Goal: Task Accomplishment & Management: Use online tool/utility

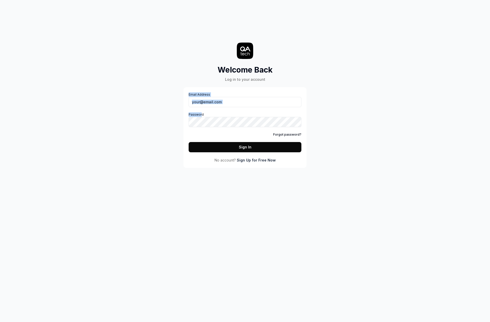
drag, startPoint x: 201, startPoint y: 108, endPoint x: 205, endPoint y: 106, distance: 4.9
click at [203, 107] on div "Email Address Password Forgot password? Sign In" at bounding box center [245, 122] width 113 height 60
click at [210, 104] on input "Email Address" at bounding box center [245, 102] width 113 height 10
paste input "[PERSON_NAME][EMAIL_ADDRESS][DOMAIN_NAME]"
type input "[PERSON_NAME][EMAIL_ADDRESS][DOMAIN_NAME]"
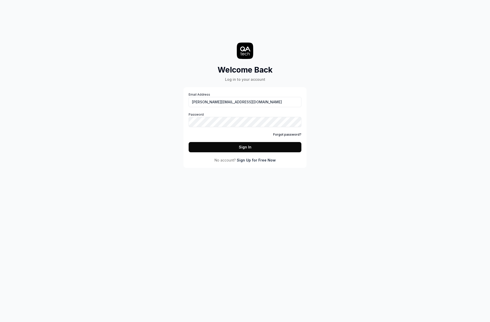
click at [232, 150] on button "Sign In" at bounding box center [245, 147] width 113 height 10
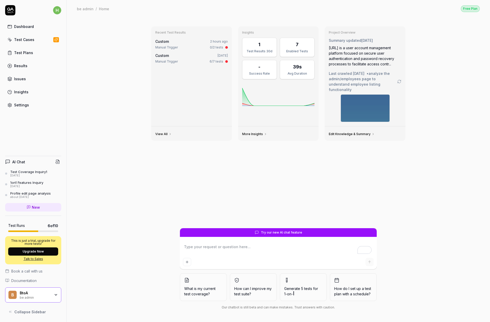
click at [45, 36] on link "Test Cases" at bounding box center [33, 40] width 56 height 10
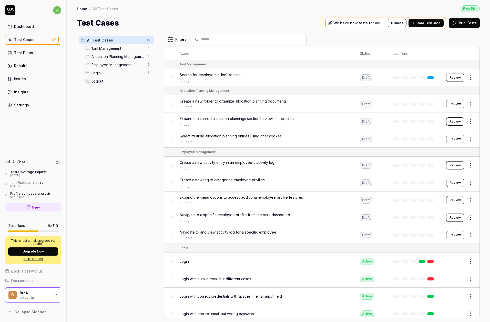
click at [232, 75] on span "Search for employee in 1on1 section" at bounding box center [210, 74] width 61 height 5
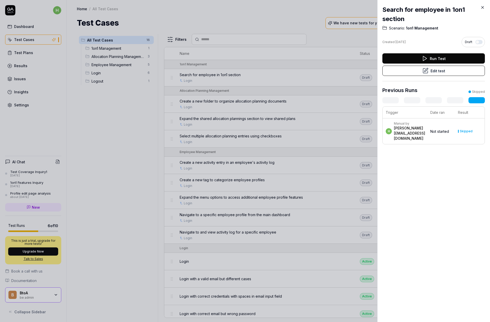
click at [442, 70] on button "Edit test" at bounding box center [433, 71] width 103 height 10
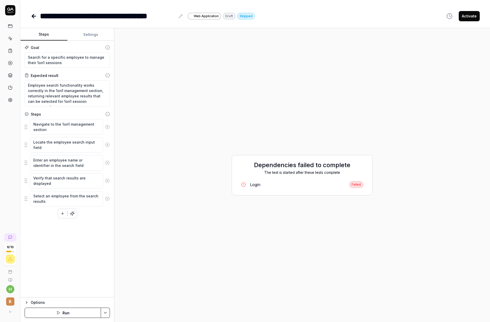
click at [285, 185] on link "Login Failed" at bounding box center [302, 184] width 130 height 11
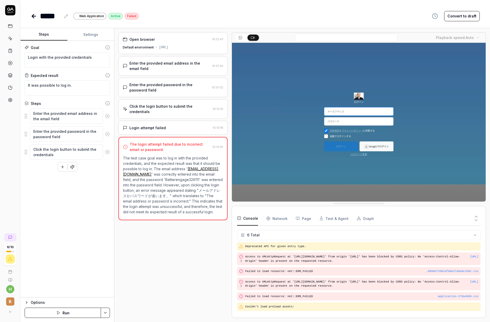
click at [179, 125] on div "Login attempt failed" at bounding box center [167, 127] width 88 height 5
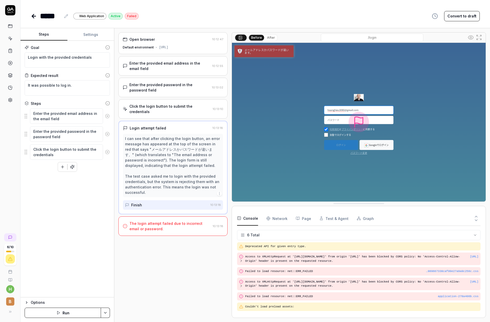
click at [183, 106] on div "Click the login button to submit the credentials" at bounding box center [169, 109] width 81 height 11
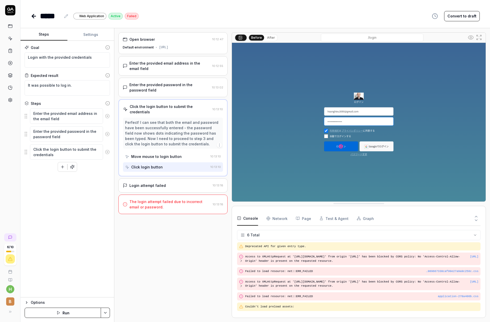
click at [174, 263] on div "Open browser 10:12:47 Default environment [URL] Enter the provided email addres…" at bounding box center [172, 175] width 109 height 286
click at [66, 211] on div "Goal Login with the provided credentials Expected result It was possible to log…" at bounding box center [68, 169] width 94 height 257
drag, startPoint x: 153, startPoint y: 249, endPoint x: 107, endPoint y: 202, distance: 66.7
click at [153, 249] on div "Open browser 10:12:47 Default environment [URL] Enter the provided email addres…" at bounding box center [172, 175] width 109 height 286
click at [76, 212] on div "Goal Login with the provided credentials Expected result It was possible to log…" at bounding box center [68, 169] width 94 height 257
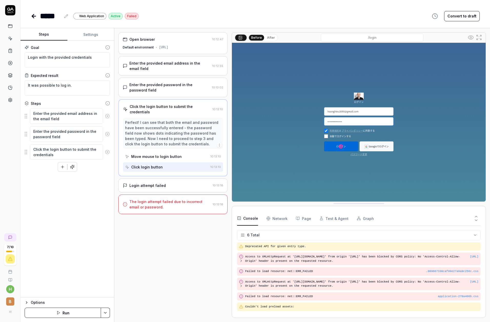
click at [150, 154] on div "Move mouse to login button" at bounding box center [156, 156] width 50 height 5
click at [153, 164] on div "Click login button" at bounding box center [147, 166] width 32 height 5
click at [180, 65] on div "Enter the provided email address in the email field" at bounding box center [169, 65] width 80 height 11
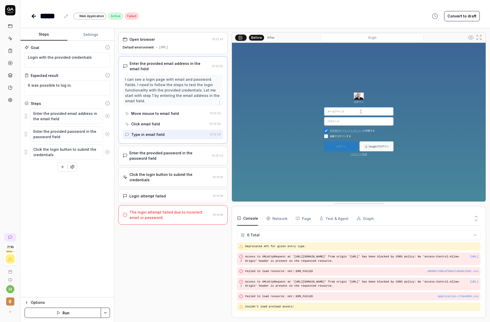
click at [159, 111] on div "Move mouse to email field" at bounding box center [155, 113] width 48 height 5
click at [154, 121] on div "Click email field" at bounding box center [145, 123] width 29 height 5
click at [149, 132] on div "Type in email field" at bounding box center [147, 134] width 33 height 5
click at [143, 150] on div "Enter the provided password in the password field" at bounding box center [169, 155] width 80 height 11
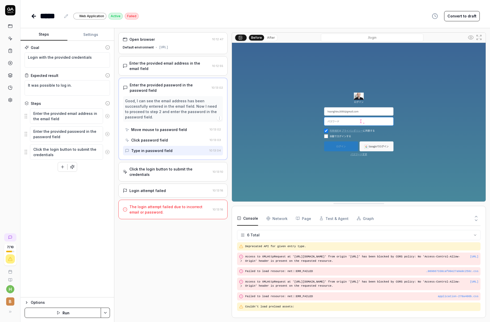
click at [149, 129] on div "Move mouse to password field" at bounding box center [159, 129] width 56 height 5
click at [150, 140] on div "Click password field" at bounding box center [149, 139] width 37 height 5
click at [150, 150] on div "Type in password field" at bounding box center [151, 150] width 41 height 5
click at [149, 166] on div "Click the login button to submit the credentials [SECURITY_DATA]" at bounding box center [172, 171] width 109 height 19
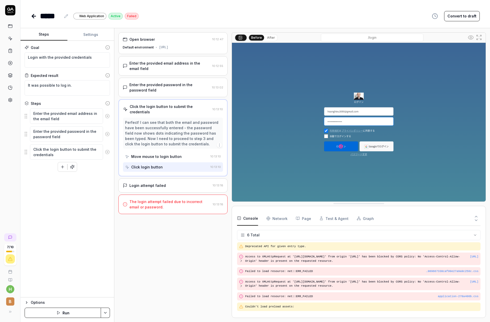
click at [154, 154] on div "Move mouse to login button" at bounding box center [156, 156] width 50 height 5
click at [151, 164] on div "Click login button" at bounding box center [147, 166] width 32 height 5
click at [93, 37] on button "Settings" at bounding box center [90, 34] width 47 height 12
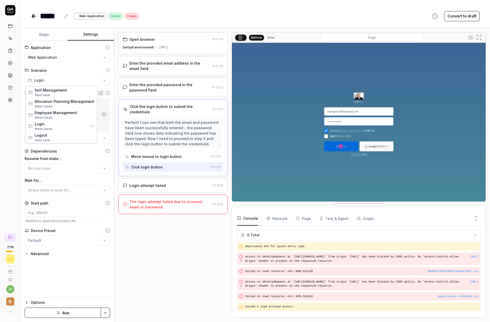
click at [62, 78] on html "**********" at bounding box center [245, 180] width 490 height 360
click at [61, 168] on button "No test case" at bounding box center [67, 168] width 85 height 10
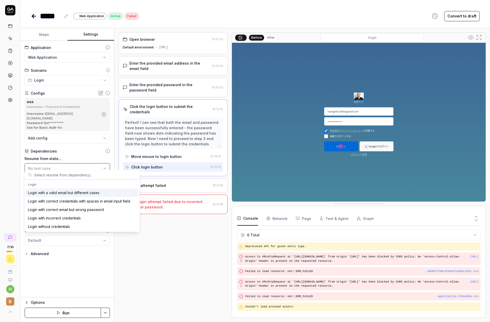
click at [60, 167] on button "No test case" at bounding box center [67, 168] width 85 height 10
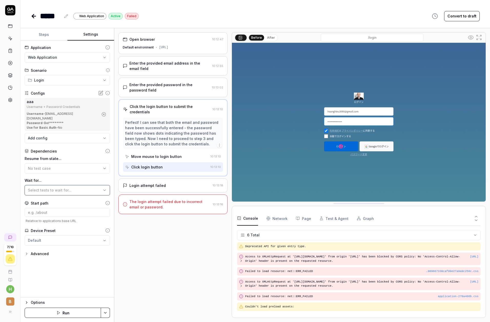
click at [58, 188] on span "Select tests to wait for..." at bounding box center [50, 190] width 44 height 4
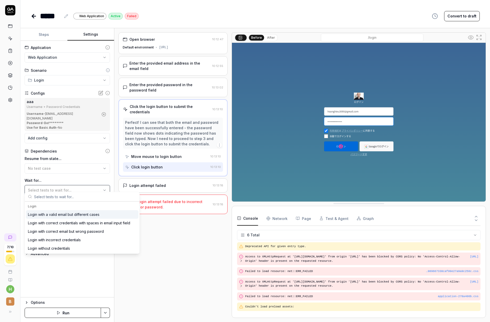
click at [58, 188] on span "Select tests to wait for..." at bounding box center [50, 190] width 44 height 4
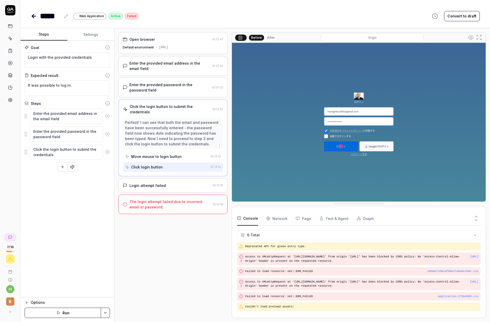
click at [45, 38] on button "Steps" at bounding box center [44, 34] width 47 height 12
click at [163, 249] on div "Open browser 10:12:47 Default environment [URL] Enter the provided email addres…" at bounding box center [172, 175] width 109 height 286
click at [274, 37] on button "After" at bounding box center [271, 38] width 12 height 6
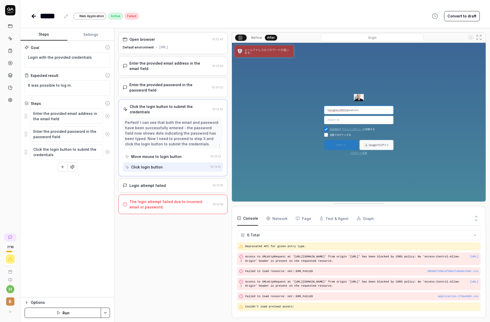
click at [257, 37] on button "Before" at bounding box center [256, 38] width 15 height 6
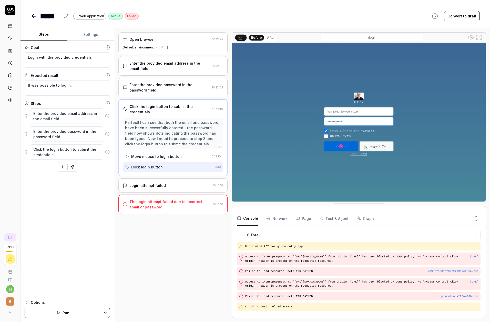
click at [238, 38] on icon at bounding box center [240, 37] width 4 height 4
click at [181, 255] on div "Open browser 10:12:47 Default environment [URL] Enter the provided email addres…" at bounding box center [172, 175] width 109 height 286
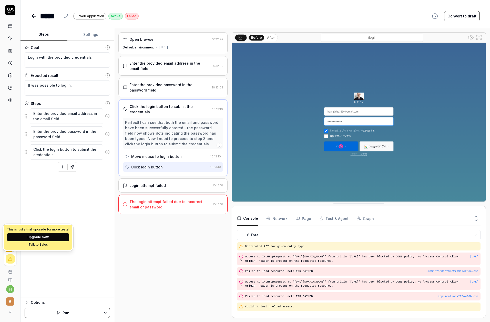
click at [80, 265] on div "Goal Login with the provided credentials Expected result It was possible to log…" at bounding box center [68, 169] width 94 height 257
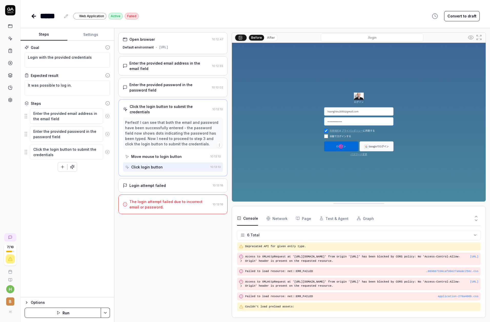
drag, startPoint x: 199, startPoint y: 241, endPoint x: 196, endPoint y: 236, distance: 6.5
click at [199, 241] on div "Open browser 10:12:47 Default environment [URL] Enter the provided email addres…" at bounding box center [172, 175] width 109 height 286
click at [34, 17] on icon at bounding box center [34, 16] width 6 height 6
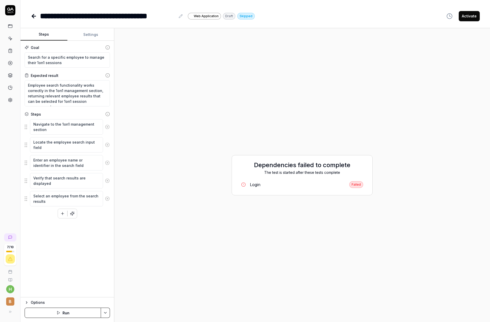
click at [34, 18] on icon at bounding box center [34, 16] width 6 height 6
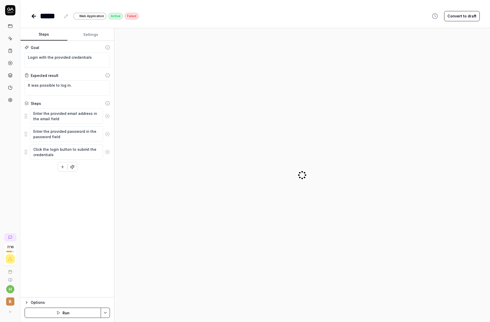
click at [33, 19] on icon at bounding box center [34, 16] width 6 height 6
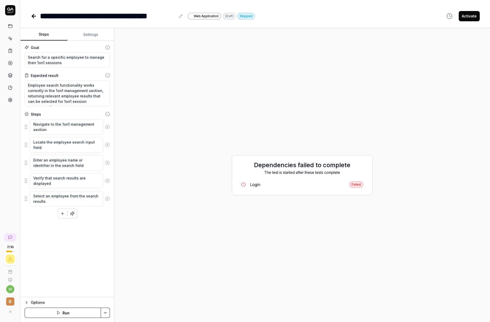
click at [11, 25] on icon at bounding box center [10, 26] width 5 height 5
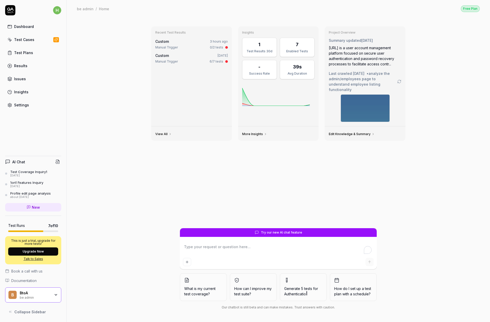
click at [26, 40] on div "Test Cases" at bounding box center [24, 39] width 20 height 5
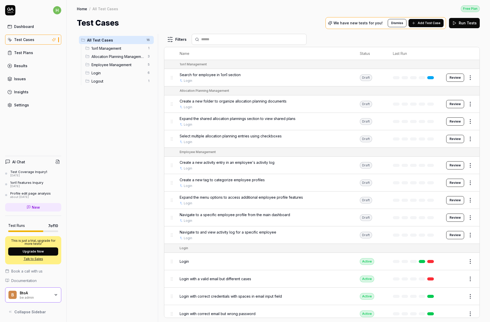
scroll to position [43, 0]
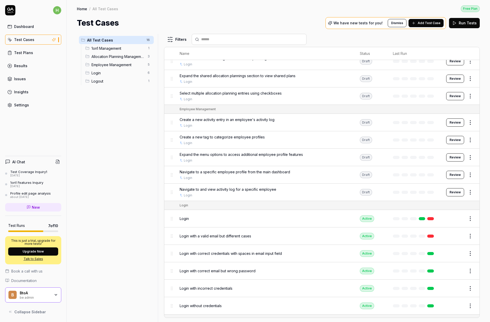
click at [187, 216] on span "Login" at bounding box center [184, 218] width 9 height 5
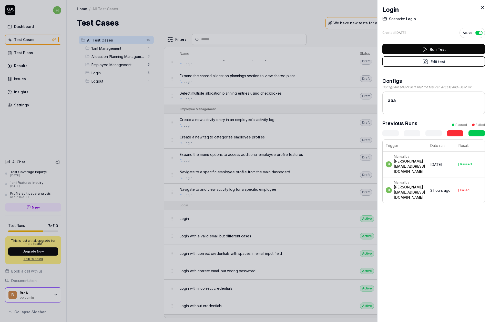
click at [310, 215] on div at bounding box center [245, 161] width 490 height 322
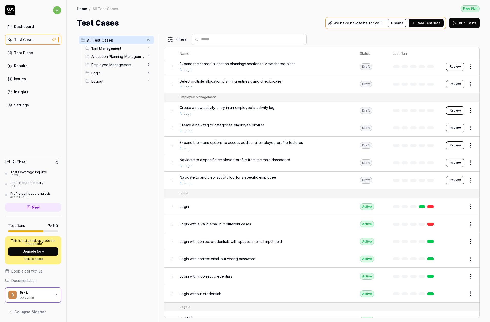
scroll to position [66, 0]
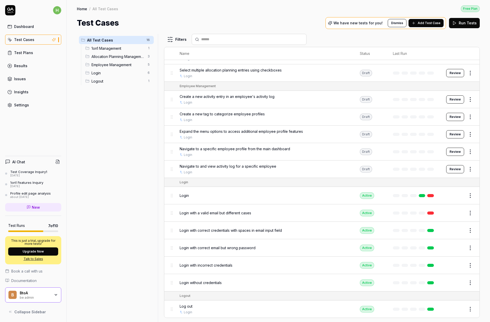
click at [214, 282] on span "Login without credentials" at bounding box center [201, 282] width 42 height 5
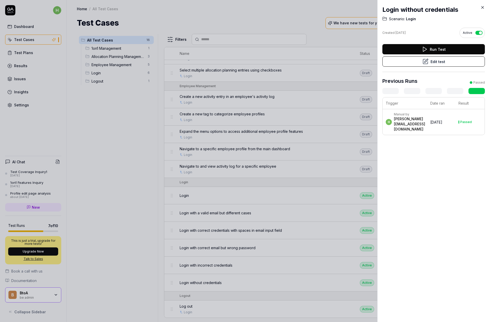
click at [420, 122] on td "h Manual by [PERSON_NAME][EMAIL_ADDRESS][DOMAIN_NAME]" at bounding box center [405, 122] width 45 height 26
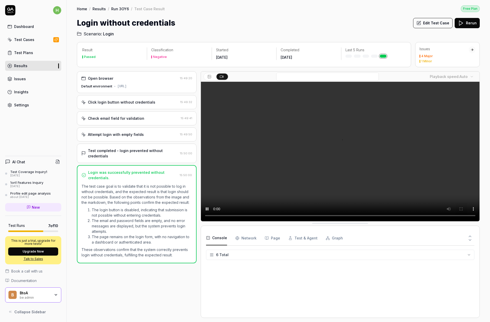
scroll to position [34, 0]
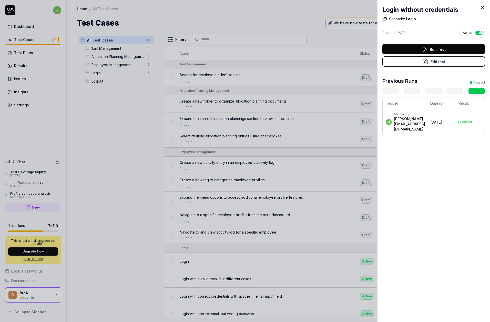
click at [283, 146] on div at bounding box center [245, 161] width 490 height 322
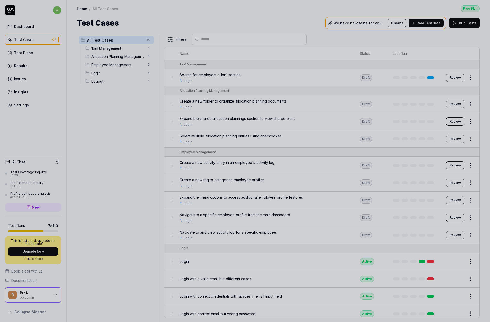
click at [401, 261] on div at bounding box center [245, 161] width 490 height 322
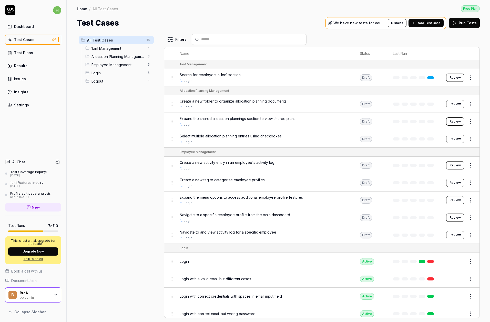
click at [247, 260] on div "Login" at bounding box center [265, 261] width 170 height 5
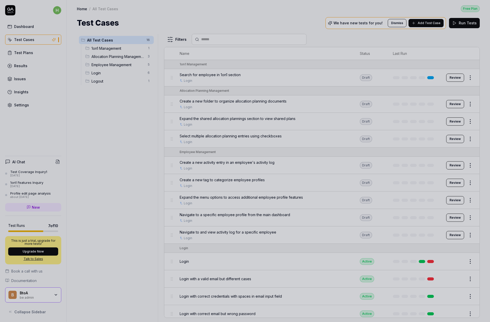
click at [234, 259] on div at bounding box center [245, 161] width 490 height 322
click at [243, 260] on div at bounding box center [245, 161] width 490 height 322
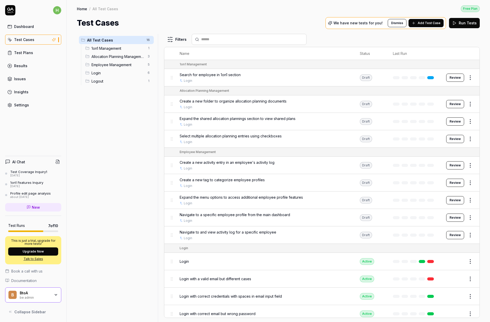
click at [219, 260] on div "Login" at bounding box center [265, 261] width 170 height 5
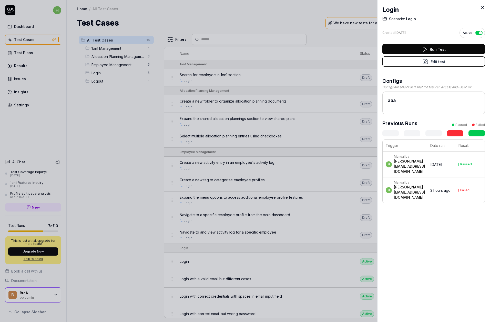
click at [411, 185] on div "[PERSON_NAME][EMAIL_ADDRESS][DOMAIN_NAME]" at bounding box center [409, 192] width 31 height 15
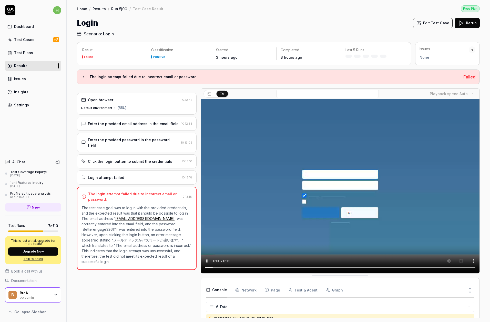
scroll to position [34, 0]
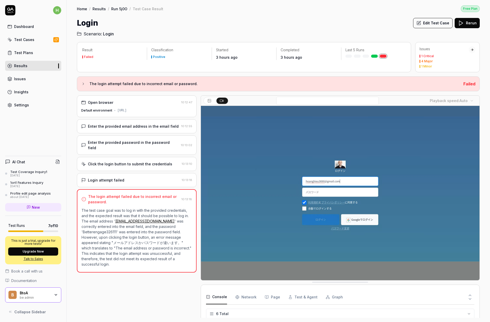
click at [113, 227] on p "The test case goal was to log in with the provided credentials, and the expecte…" at bounding box center [137, 237] width 110 height 59
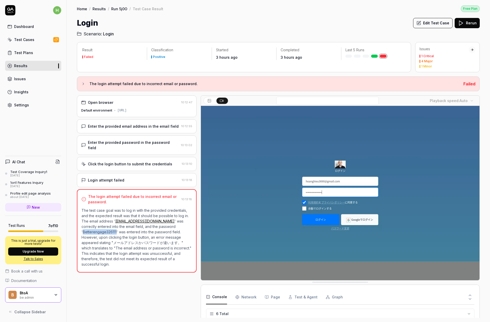
click at [113, 227] on p "The test case goal was to log in with the provided credentials, and the expecte…" at bounding box center [137, 237] width 110 height 59
copy p "Betterengage326111"
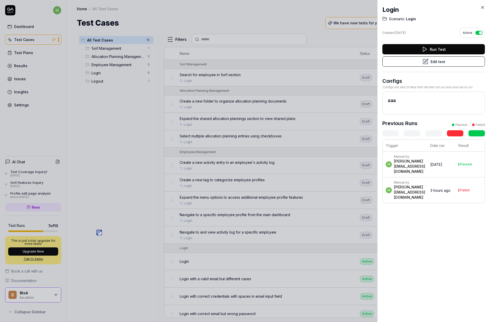
click at [431, 164] on td "[DATE]" at bounding box center [441, 164] width 28 height 26
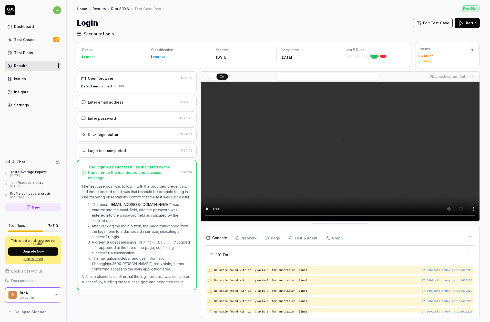
scroll to position [950, 0]
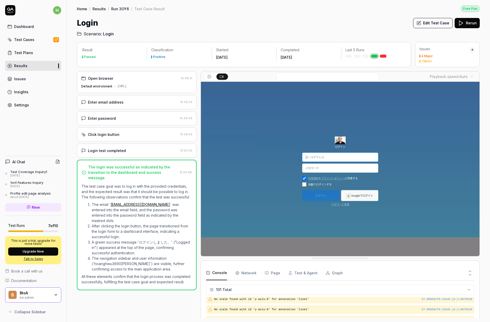
click at [123, 121] on div "Enter password [SECURITY_DATA]" at bounding box center [137, 118] width 120 height 14
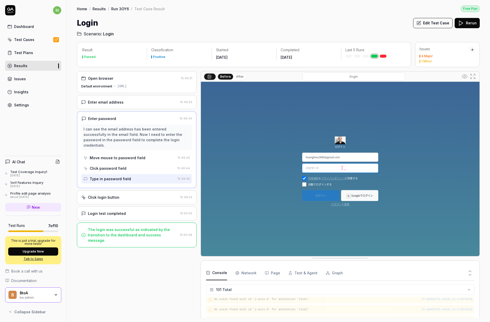
click at [35, 105] on link "Settings" at bounding box center [33, 105] width 56 height 10
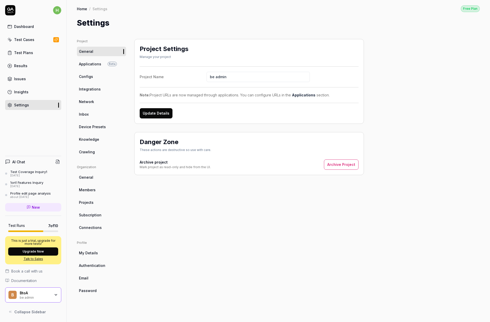
click at [28, 56] on link "Test Plans" at bounding box center [33, 53] width 56 height 10
click at [28, 40] on div "Test Cases" at bounding box center [24, 39] width 20 height 5
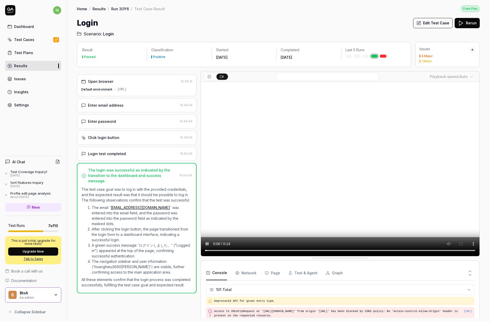
scroll to position [1066, 0]
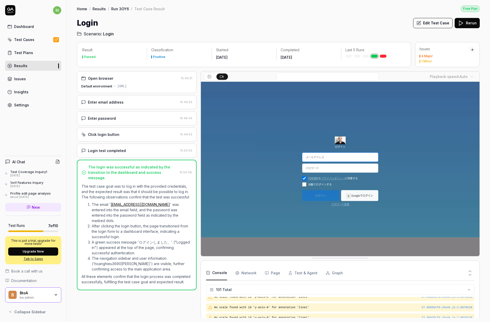
click at [156, 151] on div "Login test completed" at bounding box center [129, 150] width 97 height 5
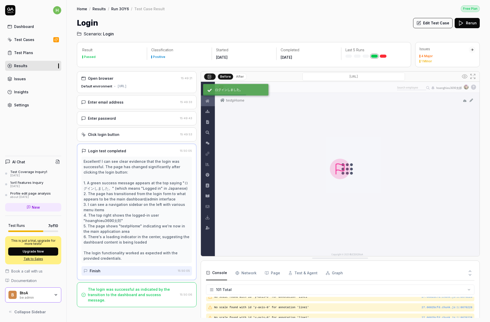
click at [160, 138] on div "Click login button 15:49:53" at bounding box center [137, 134] width 120 height 14
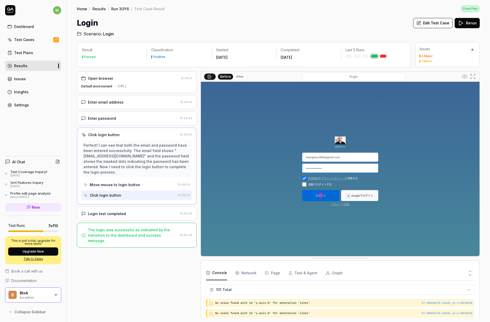
click at [163, 117] on div "Enter password" at bounding box center [129, 118] width 97 height 5
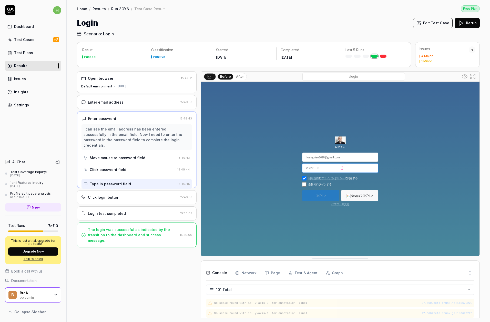
scroll to position [1066, 0]
click at [110, 155] on div "Move mouse to password field" at bounding box center [118, 157] width 56 height 5
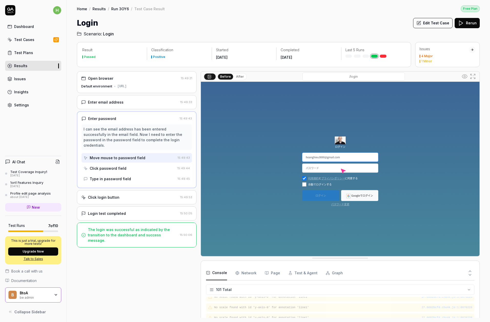
click at [109, 166] on div "Click password field" at bounding box center [108, 168] width 37 height 5
click at [106, 176] on div "Type in password field" at bounding box center [110, 178] width 41 height 5
click at [144, 276] on div "Open browser 15:49:21 Default environment [URL] Enter email address 15:49:33 En…" at bounding box center [137, 194] width 120 height 247
click at [442, 24] on button "Edit Test Case" at bounding box center [432, 23] width 39 height 10
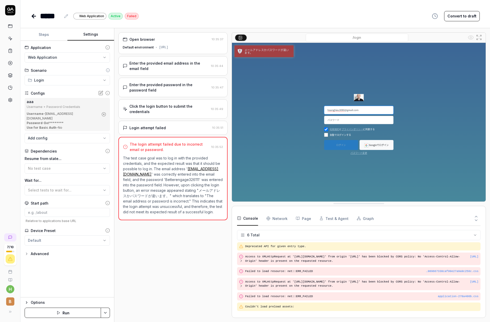
click at [87, 38] on button "Settings" at bounding box center [90, 34] width 47 height 12
click at [99, 93] on icon at bounding box center [100, 92] width 5 height 5
click at [214, 258] on div "Open browser 10:35:37 Default environment [URL] Enter the provided email addres…" at bounding box center [172, 175] width 109 height 286
click at [43, 253] on div "Test Coverage Inquiry1" at bounding box center [46, 252] width 37 height 4
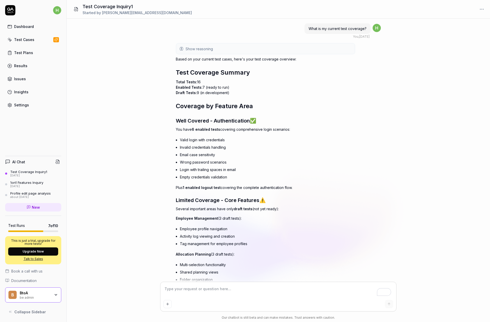
click at [11, 13] on icon at bounding box center [10, 10] width 10 height 10
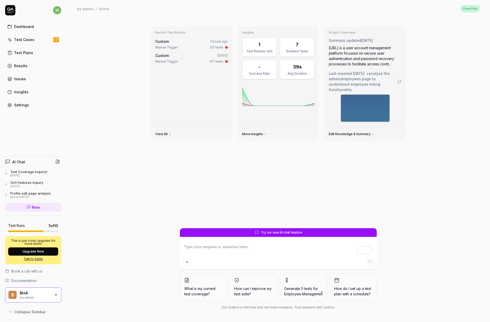
click at [22, 299] on div "B BtoA be admin" at bounding box center [33, 294] width 56 height 15
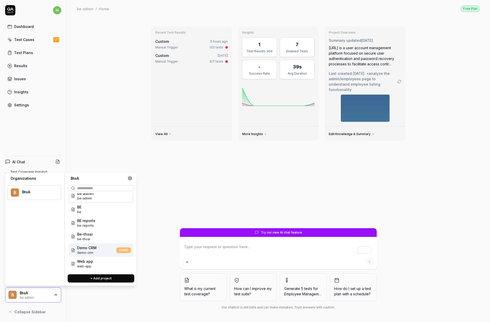
scroll to position [7, 0]
click at [86, 249] on span "demo-crm" at bounding box center [86, 251] width 19 height 5
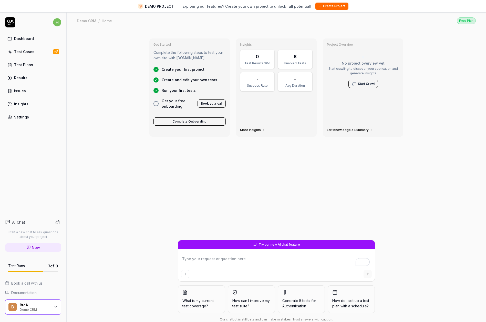
click at [31, 49] on div "Test Cases" at bounding box center [24, 51] width 20 height 5
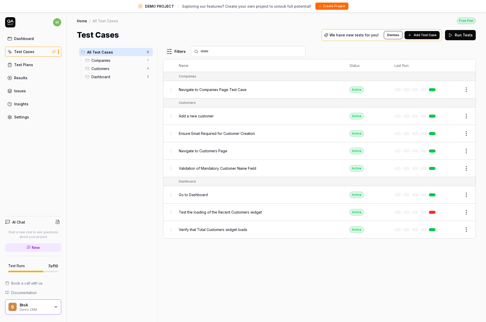
click at [425, 37] on span "Add Test Case" at bounding box center [425, 35] width 23 height 5
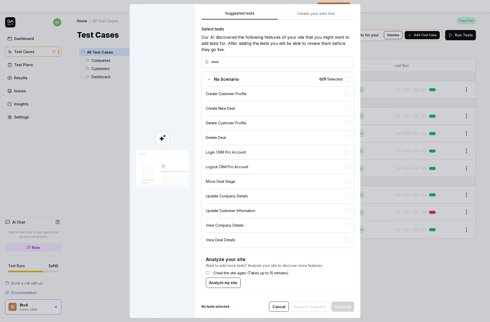
scroll to position [1, 0]
click at [235, 209] on div "Update Customer Information" at bounding box center [275, 209] width 139 height 5
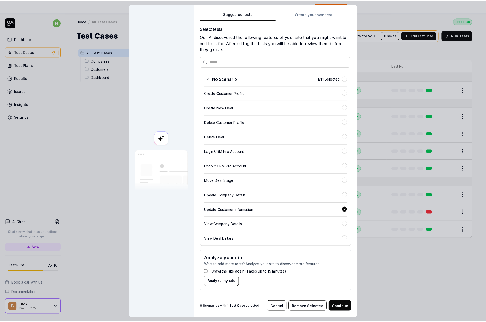
scroll to position [1, 0]
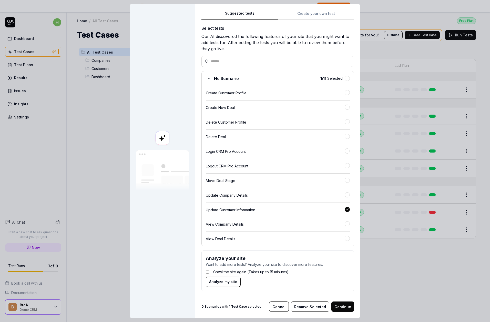
click at [340, 303] on button "Continue" at bounding box center [342, 306] width 23 height 10
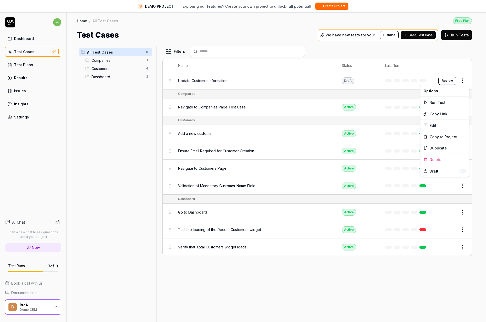
click at [467, 79] on html "DEMO PROJECT Exploring our features? Create your own project to unlock full pot…" at bounding box center [243, 186] width 486 height 372
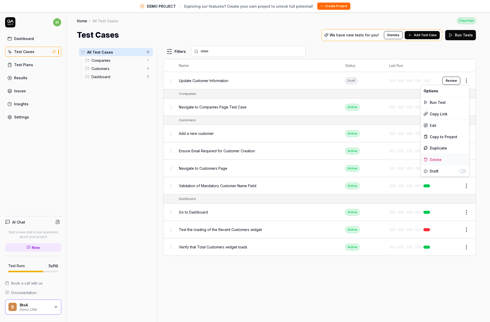
click at [439, 159] on div "Delete" at bounding box center [445, 159] width 49 height 11
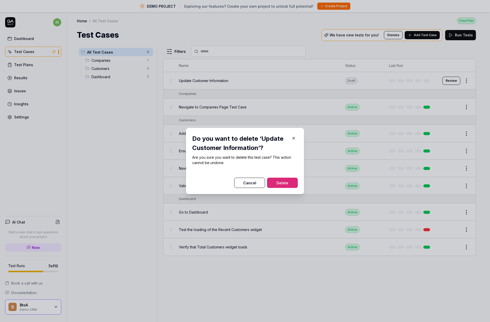
click at [280, 179] on button "Delete" at bounding box center [282, 183] width 31 height 10
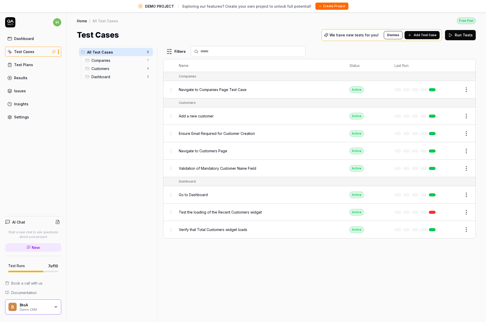
click at [85, 202] on div "All Test Cases 8 Companies 1 Customers 4 Dashboard 3" at bounding box center [116, 187] width 78 height 282
click at [291, 258] on div "Filters Name Status Last Run Companies Navigate to Companies Page Test Case Act…" at bounding box center [319, 190] width 313 height 288
click at [455, 88] on button "Edit" at bounding box center [454, 90] width 12 height 8
